Goal: Task Accomplishment & Management: Use online tool/utility

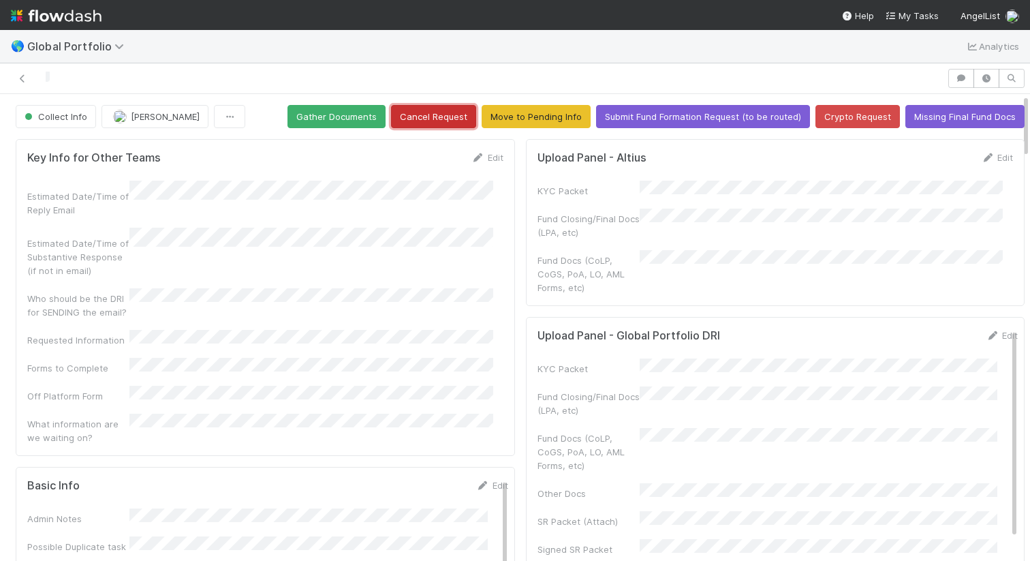
click at [402, 112] on button "Cancel Request" at bounding box center [433, 116] width 85 height 23
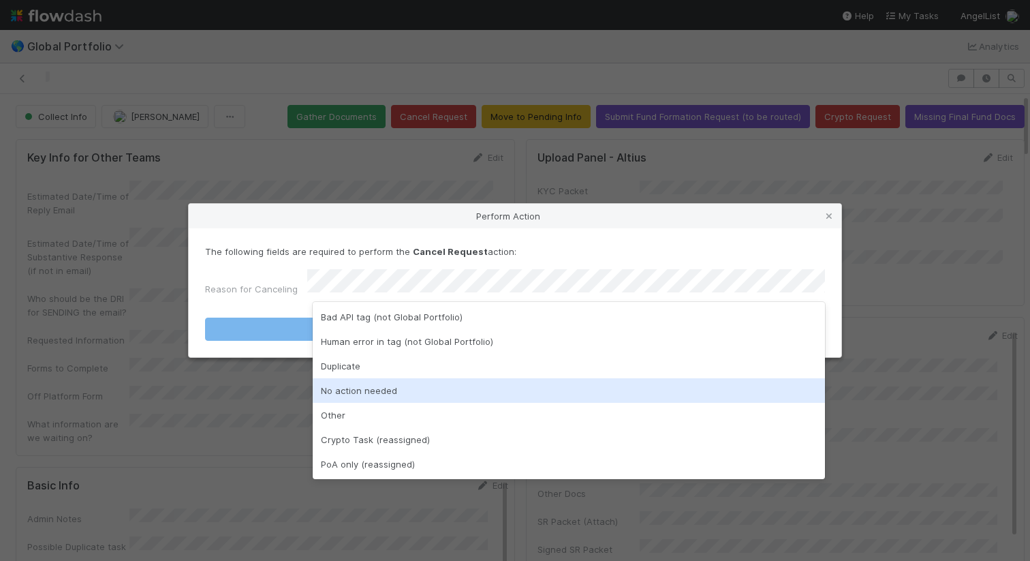
click at [456, 388] on div "No action needed" at bounding box center [569, 390] width 512 height 25
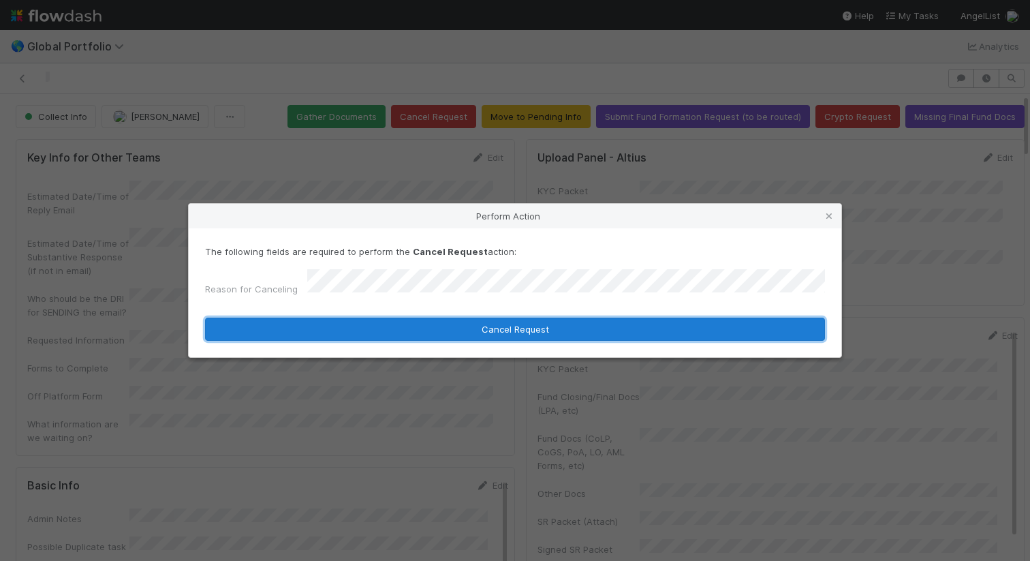
click at [483, 335] on button "Cancel Request" at bounding box center [515, 328] width 620 height 23
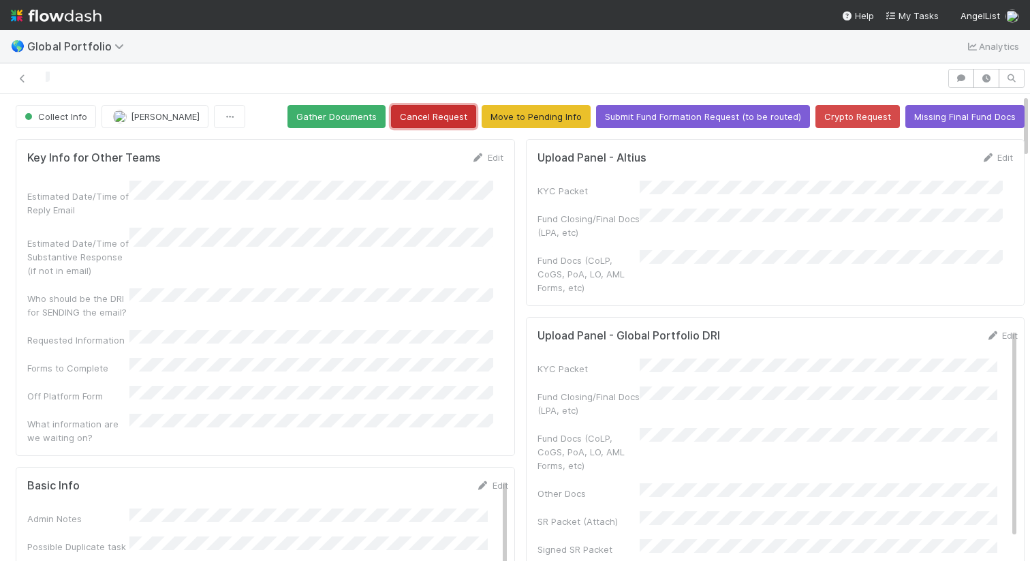
click at [435, 121] on button "Cancel Request" at bounding box center [433, 116] width 85 height 23
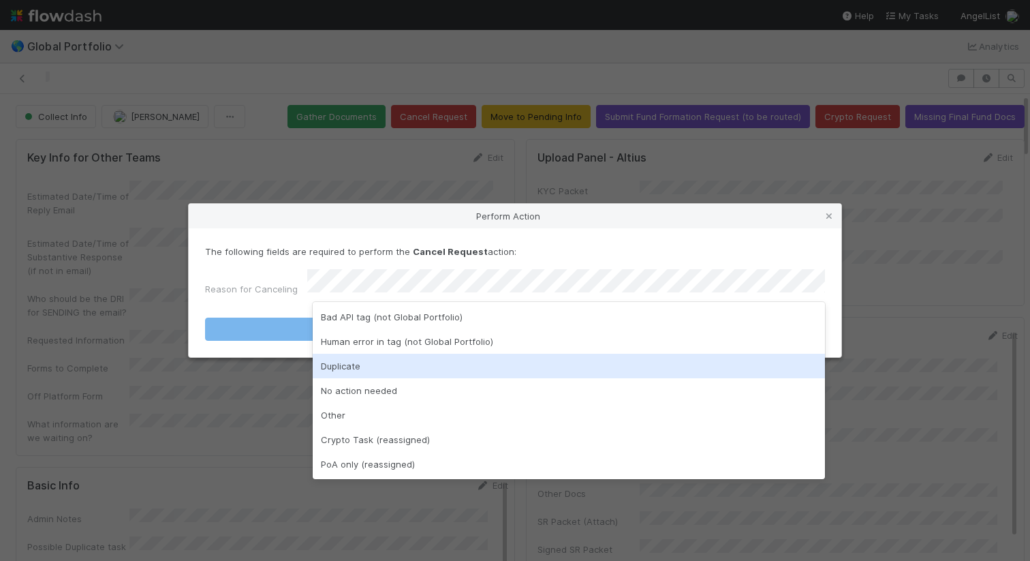
click at [527, 364] on div "Duplicate" at bounding box center [569, 366] width 512 height 25
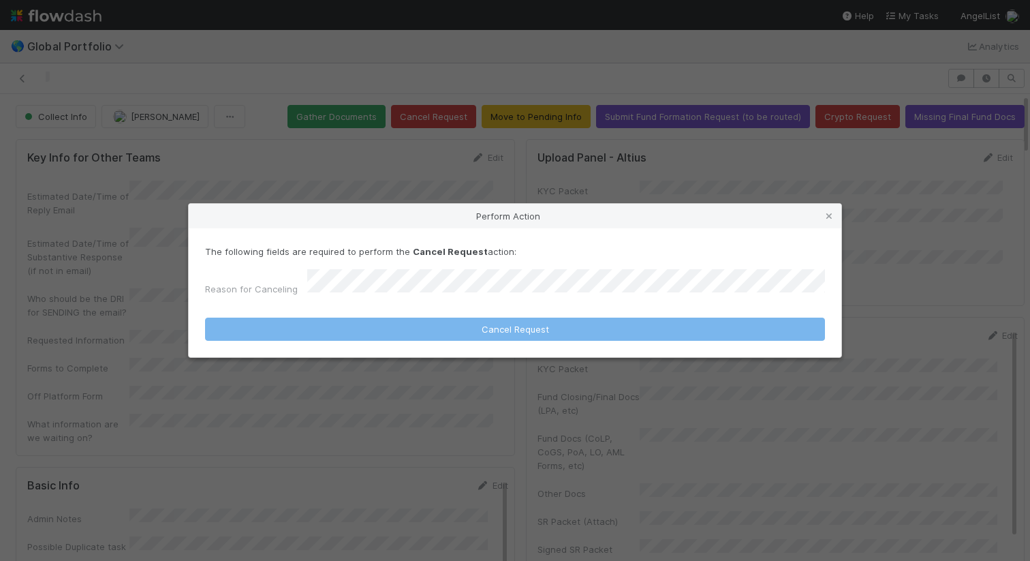
click at [865, 199] on div "Perform Action The following fields are required to perform the Cancel Request …" at bounding box center [515, 280] width 1030 height 561
